Goal: Transaction & Acquisition: Obtain resource

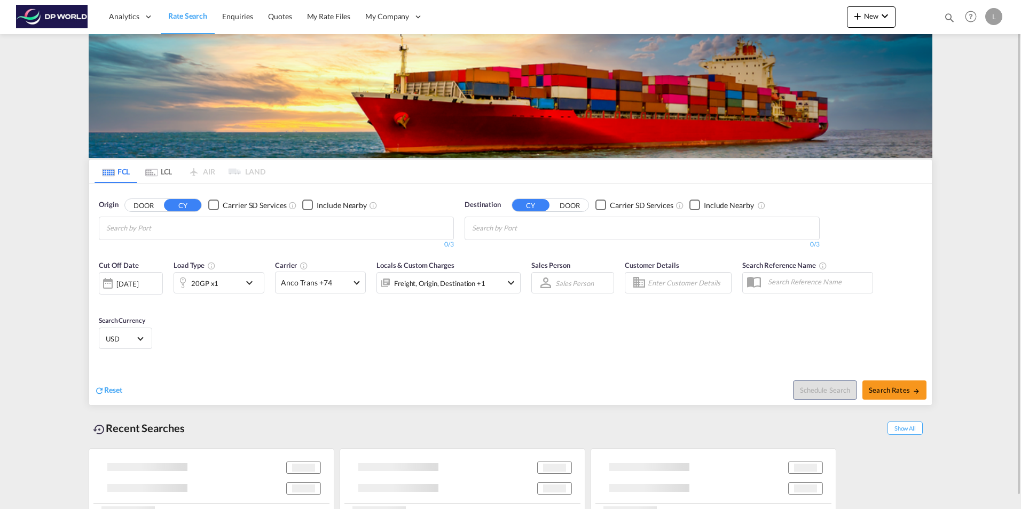
click at [208, 230] on input "Chips input." at bounding box center [156, 228] width 101 height 17
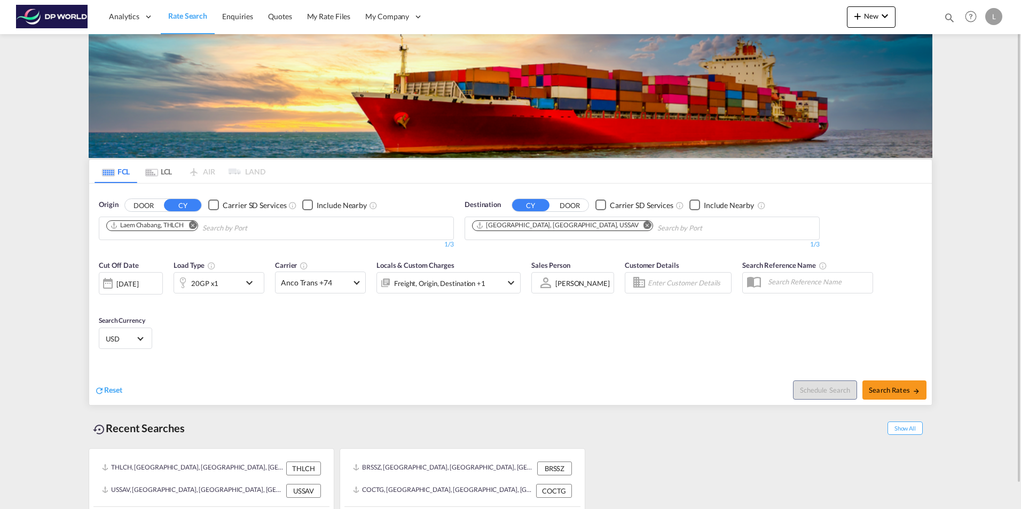
click at [192, 226] on md-icon "Remove" at bounding box center [192, 225] width 8 height 8
click at [186, 229] on body "Analytics Dashboard Rate Search Enquiries Quotes My Rate Files My Company" at bounding box center [510, 254] width 1021 height 509
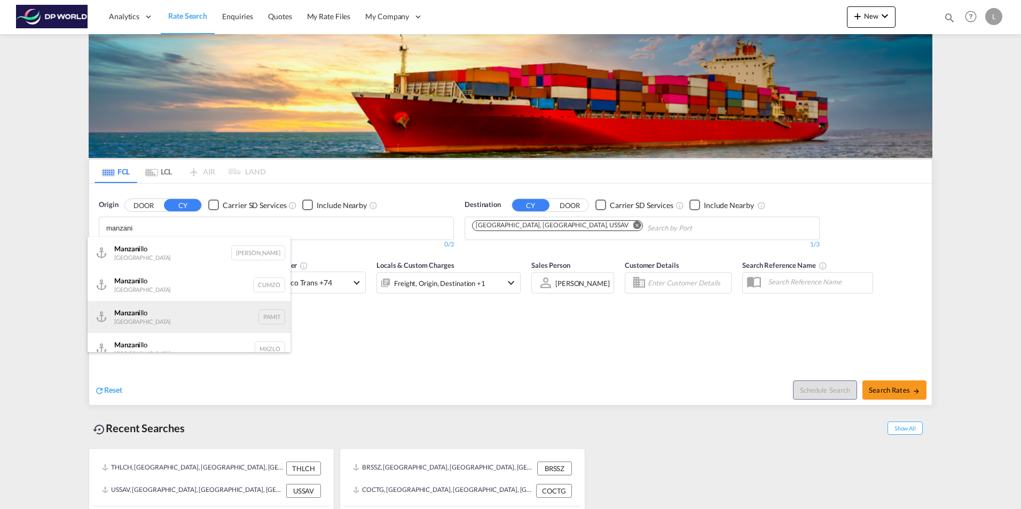
scroll to position [13, 0]
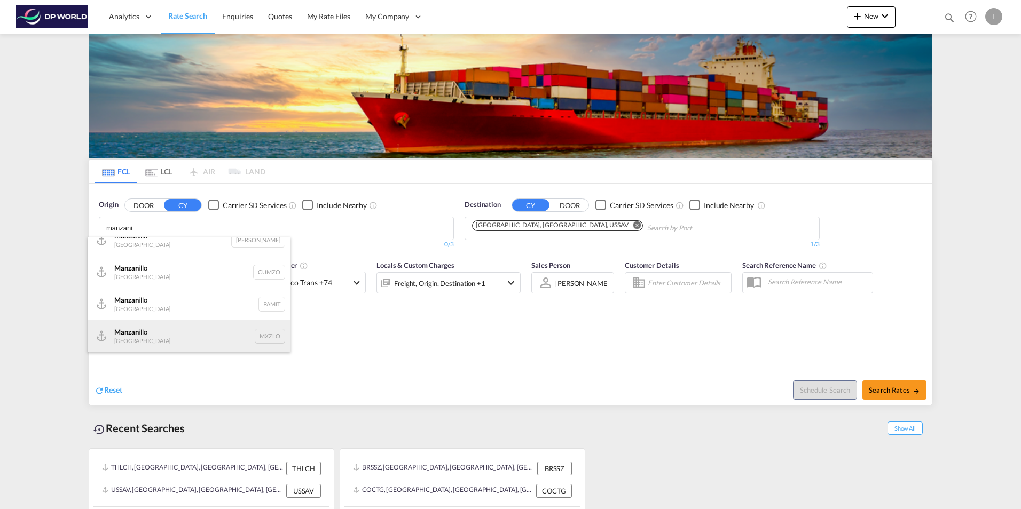
type input "manzani"
click at [152, 334] on div "Manzani llo Mexico MXZLO" at bounding box center [189, 336] width 203 height 32
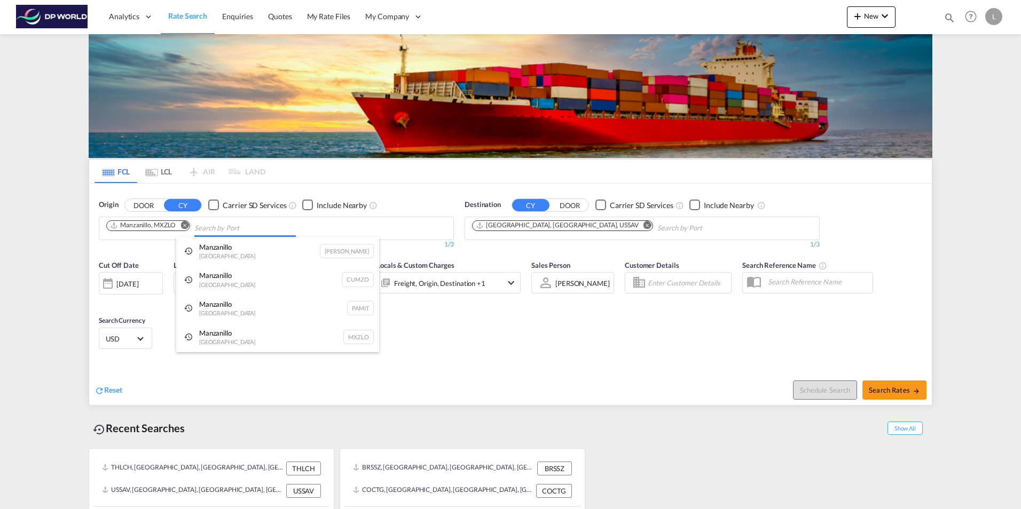
scroll to position [0, 0]
click at [643, 223] on md-icon "Remove" at bounding box center [647, 225] width 8 height 8
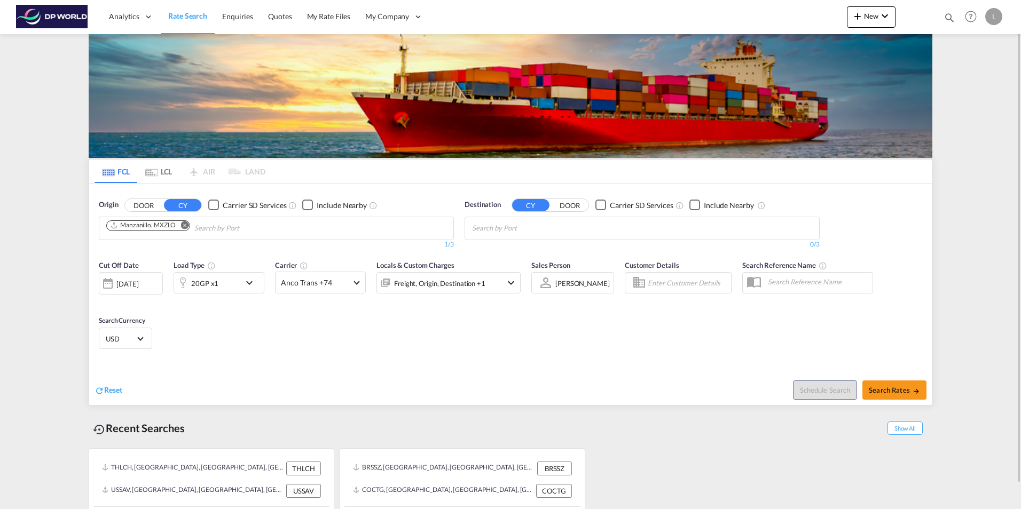
click at [547, 227] on body "Analytics Dashboard Rate Search Enquiries Quotes My Rate Files My Company" at bounding box center [510, 254] width 1021 height 509
type input "calla"
click at [534, 248] on div "Calla o [GEOGRAPHIC_DATA] PECLL" at bounding box center [554, 253] width 203 height 32
click at [894, 391] on span "Search Rates" at bounding box center [893, 390] width 51 height 9
type input "MXZLO to PECLL / [DATE]"
